Goal: Find specific page/section: Locate item on page

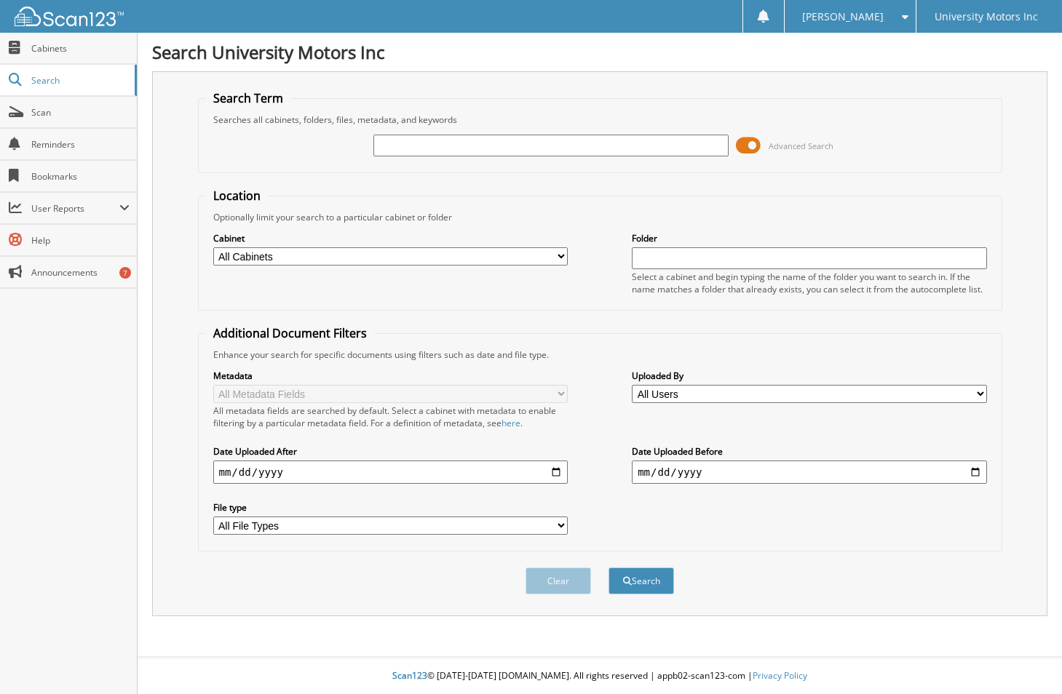
click at [164, 327] on div "Search Term Searches all cabinets, folders, files, metadata, and keywords Advan…" at bounding box center [599, 343] width 895 height 545
click at [389, 146] on input "text" at bounding box center [550, 146] width 355 height 22
type input "66397"
click at [609, 568] on button "Search" at bounding box center [642, 581] width 66 height 27
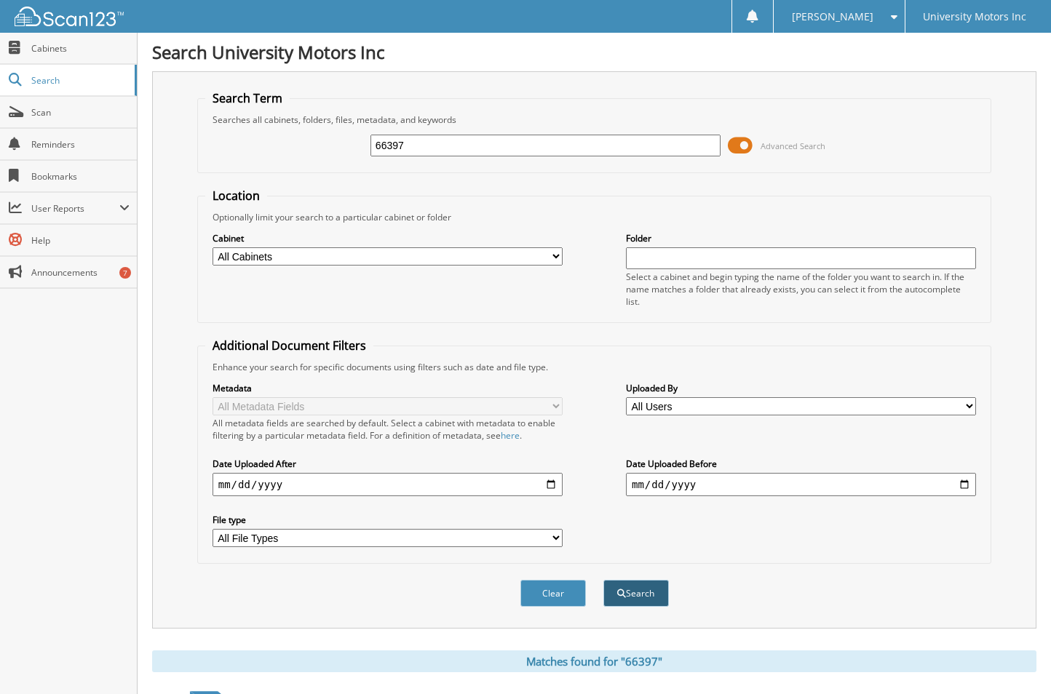
click at [638, 587] on button "Search" at bounding box center [636, 593] width 66 height 27
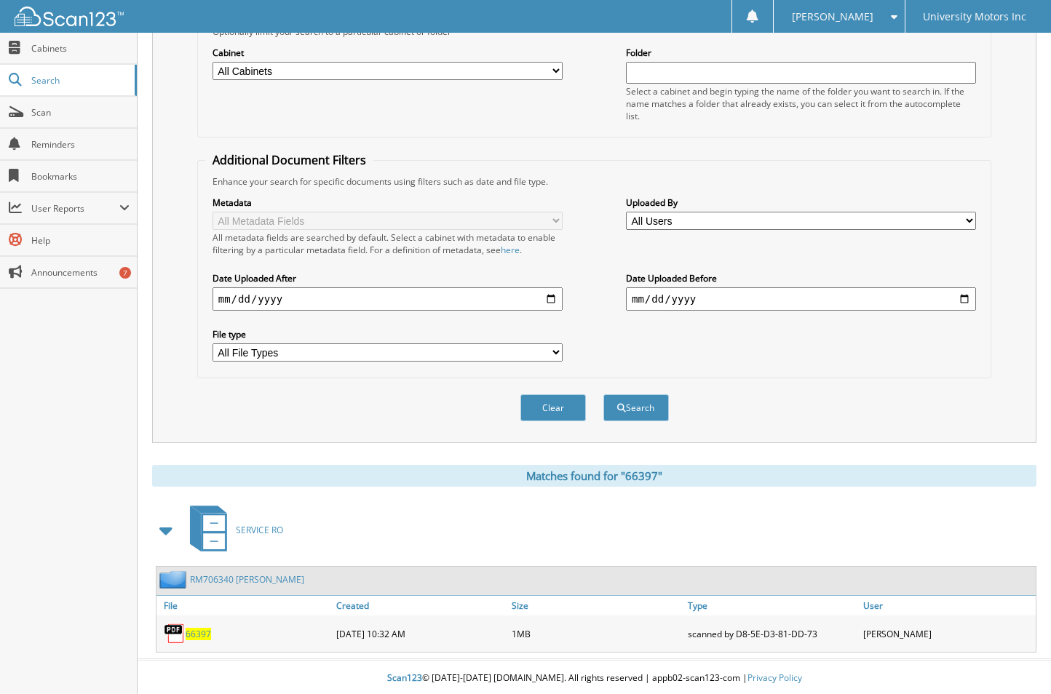
scroll to position [189, 0]
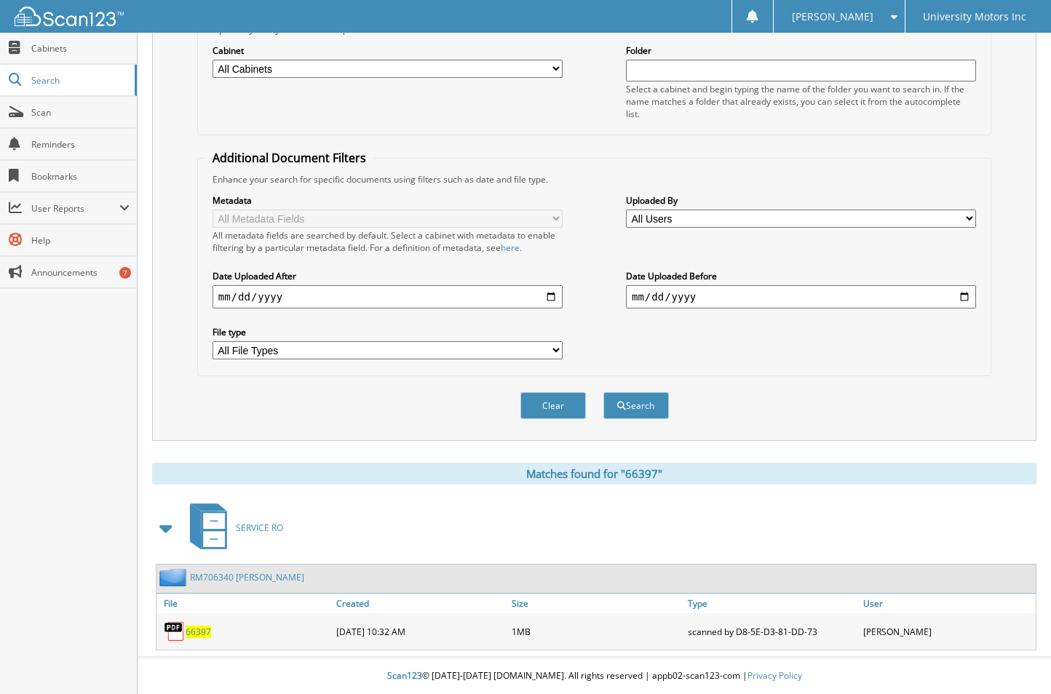
click at [189, 629] on span "66397" at bounding box center [198, 632] width 25 height 12
